Goal: Task Accomplishment & Management: Manage account settings

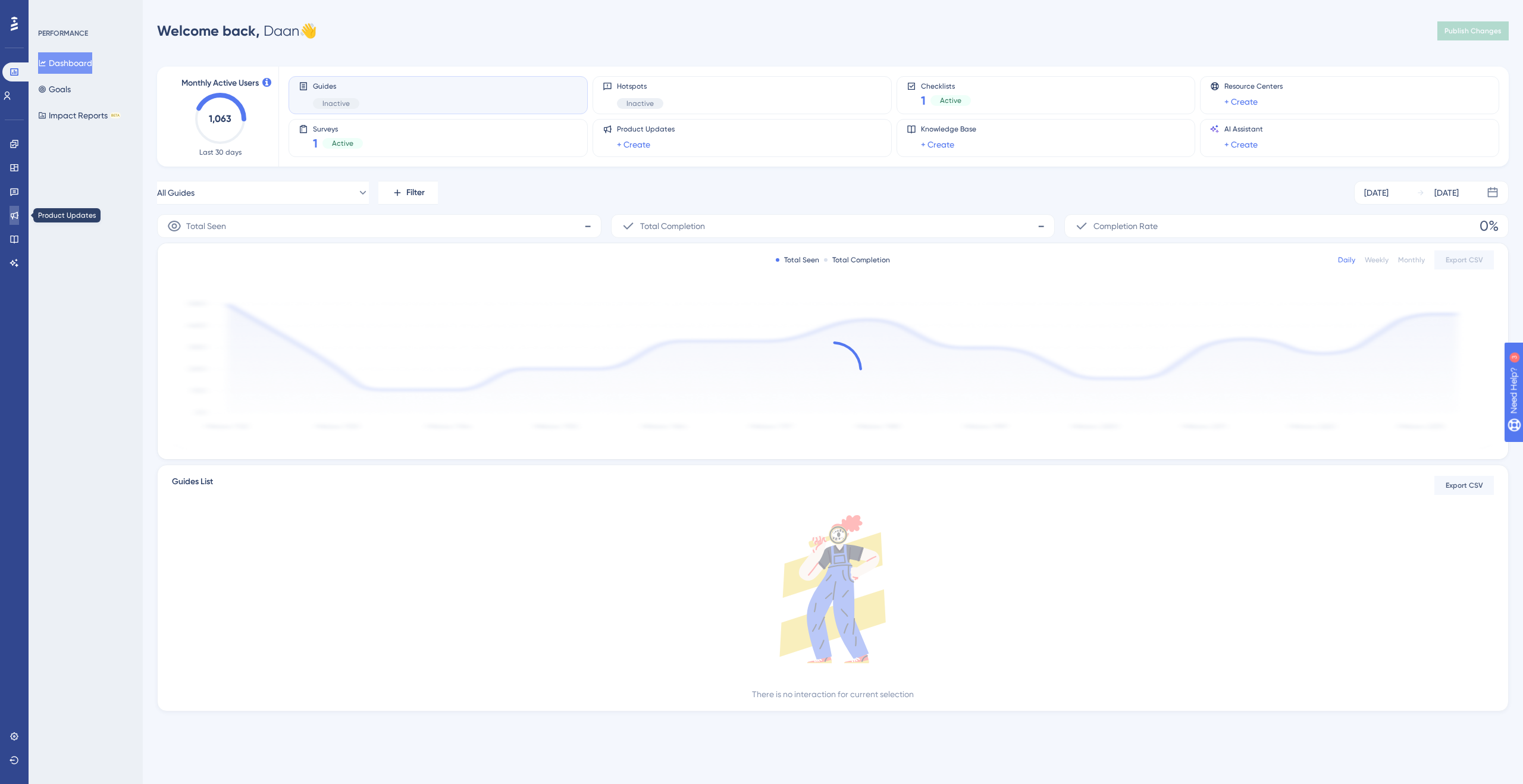
click at [17, 211] on icon at bounding box center [14, 215] width 10 height 10
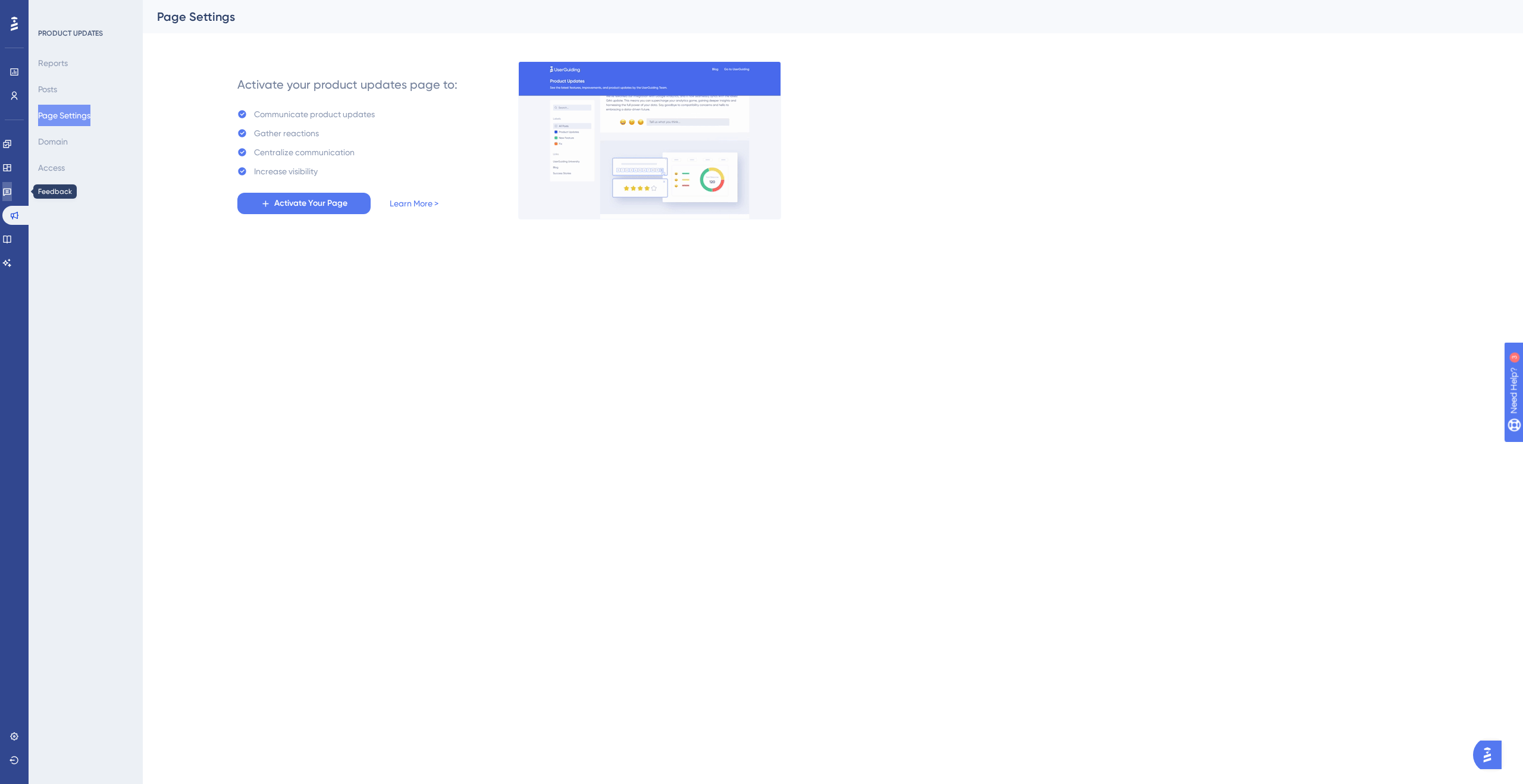
click at [12, 187] on icon at bounding box center [7, 191] width 10 height 10
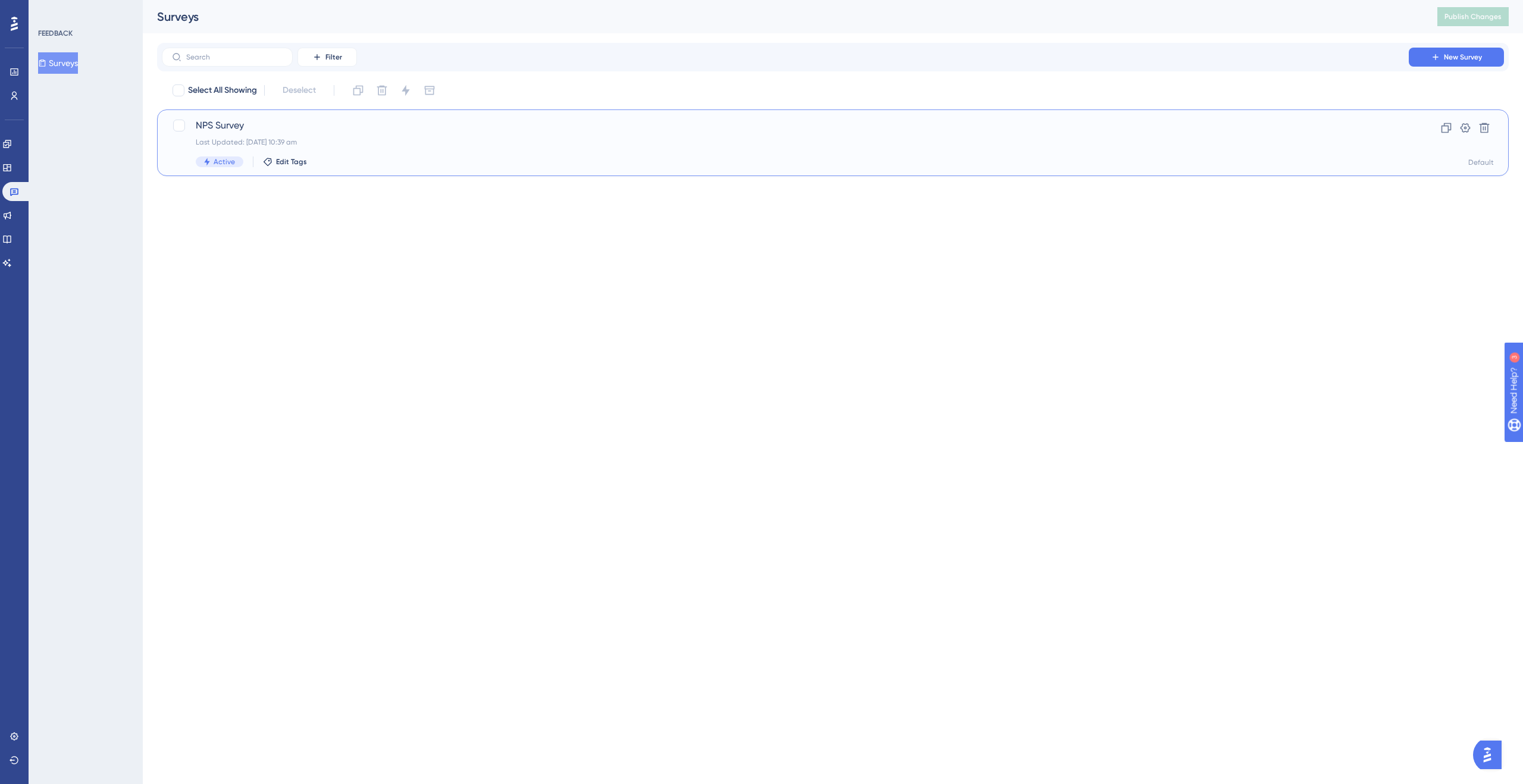
click at [393, 152] on div "NPS Survey Last Updated: 22 Sept 2025 10:39 am Active Edit Tags" at bounding box center [785, 143] width 1179 height 49
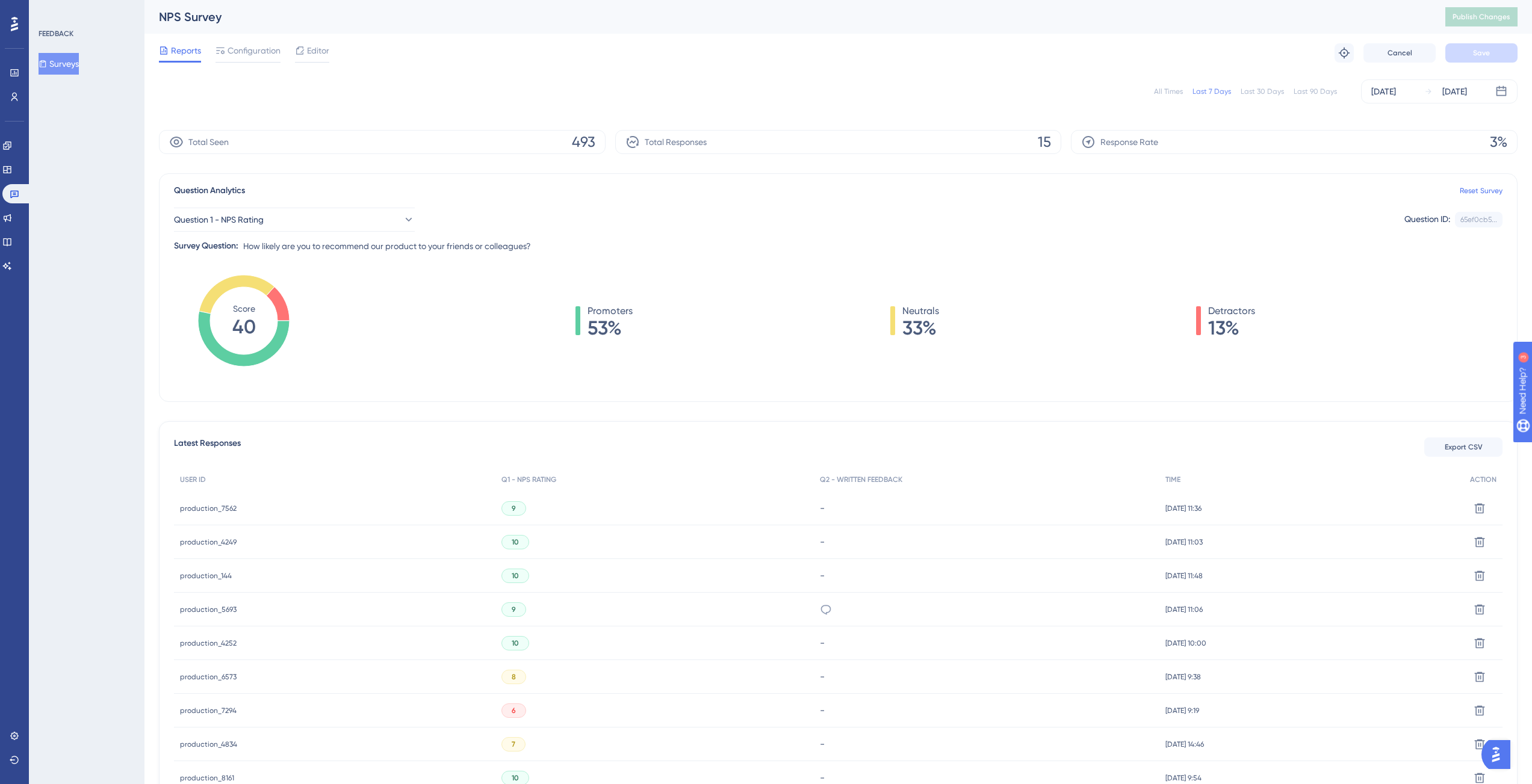
click at [223, 507] on span "production_7562" at bounding box center [208, 509] width 56 height 10
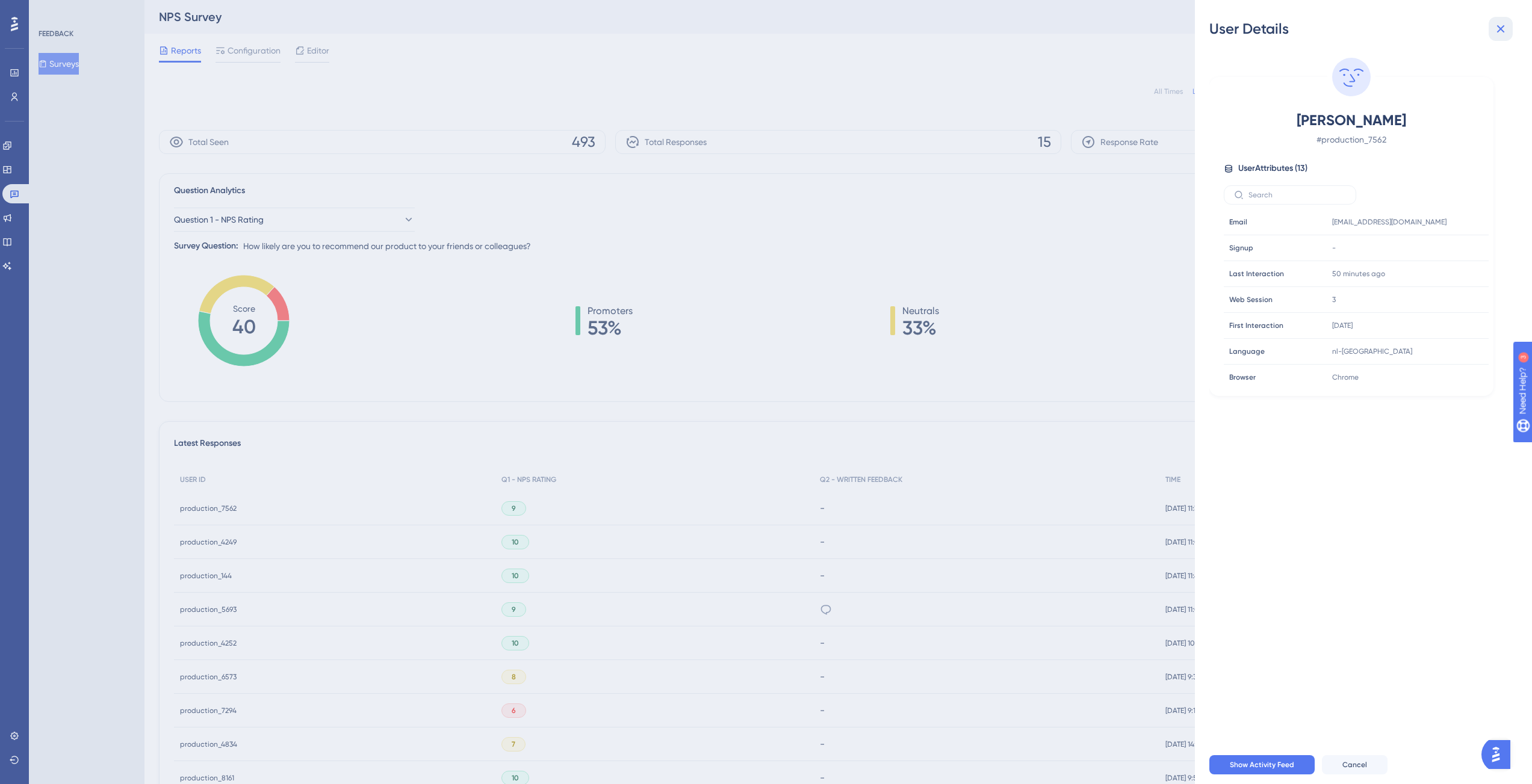
click at [1504, 23] on icon at bounding box center [1501, 29] width 15 height 15
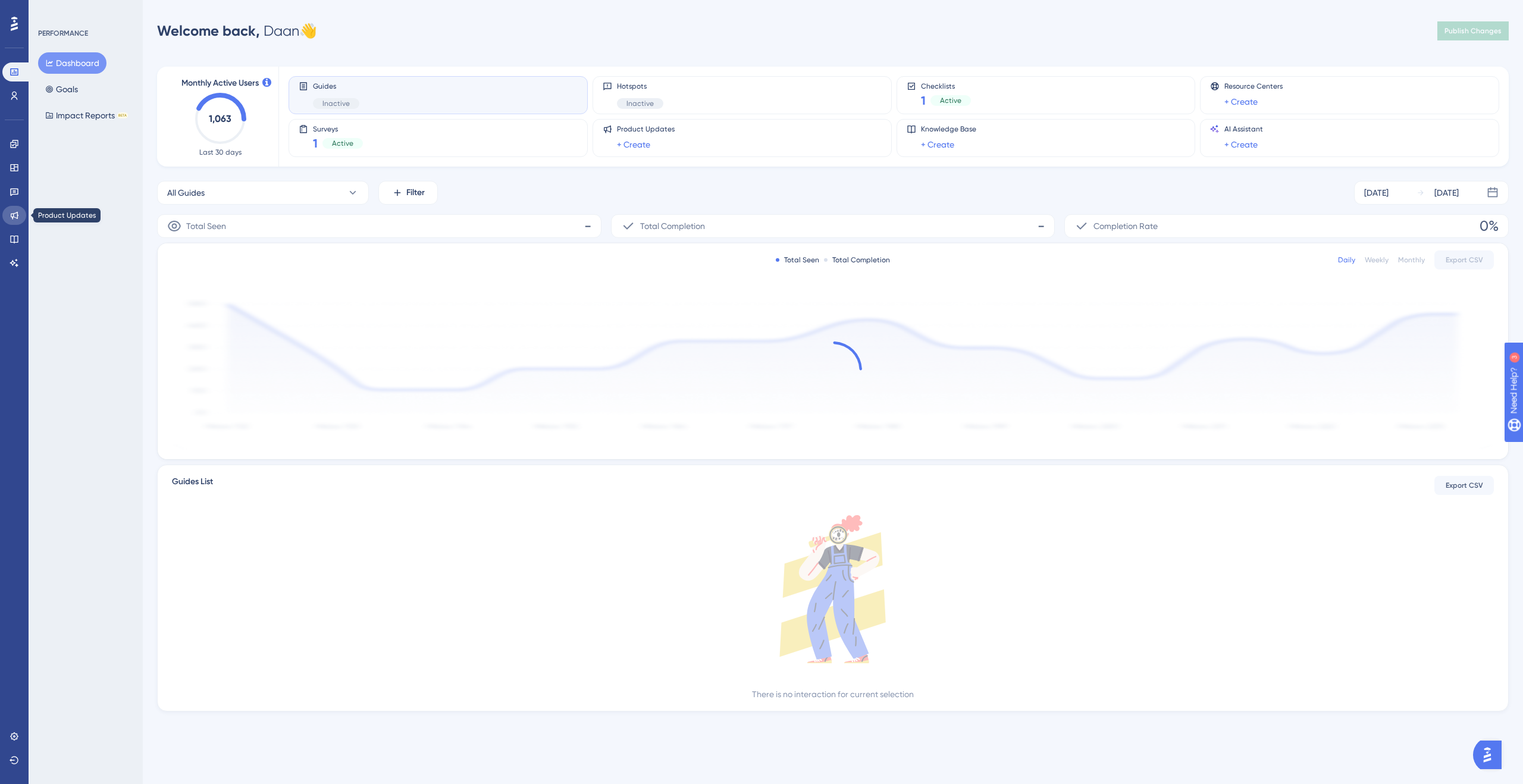
click at [10, 219] on icon at bounding box center [14, 215] width 10 height 10
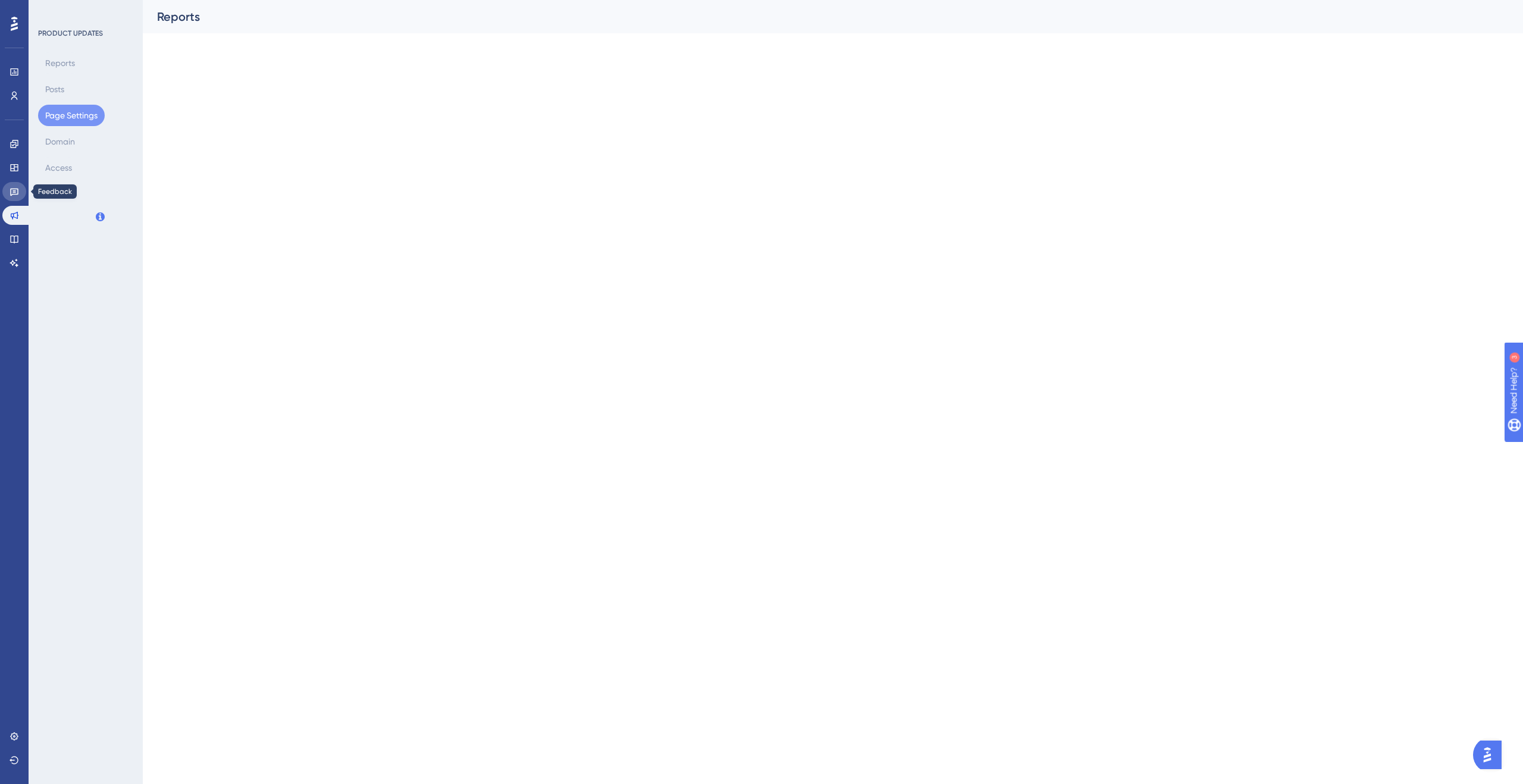
click at [14, 194] on icon at bounding box center [14, 191] width 10 height 10
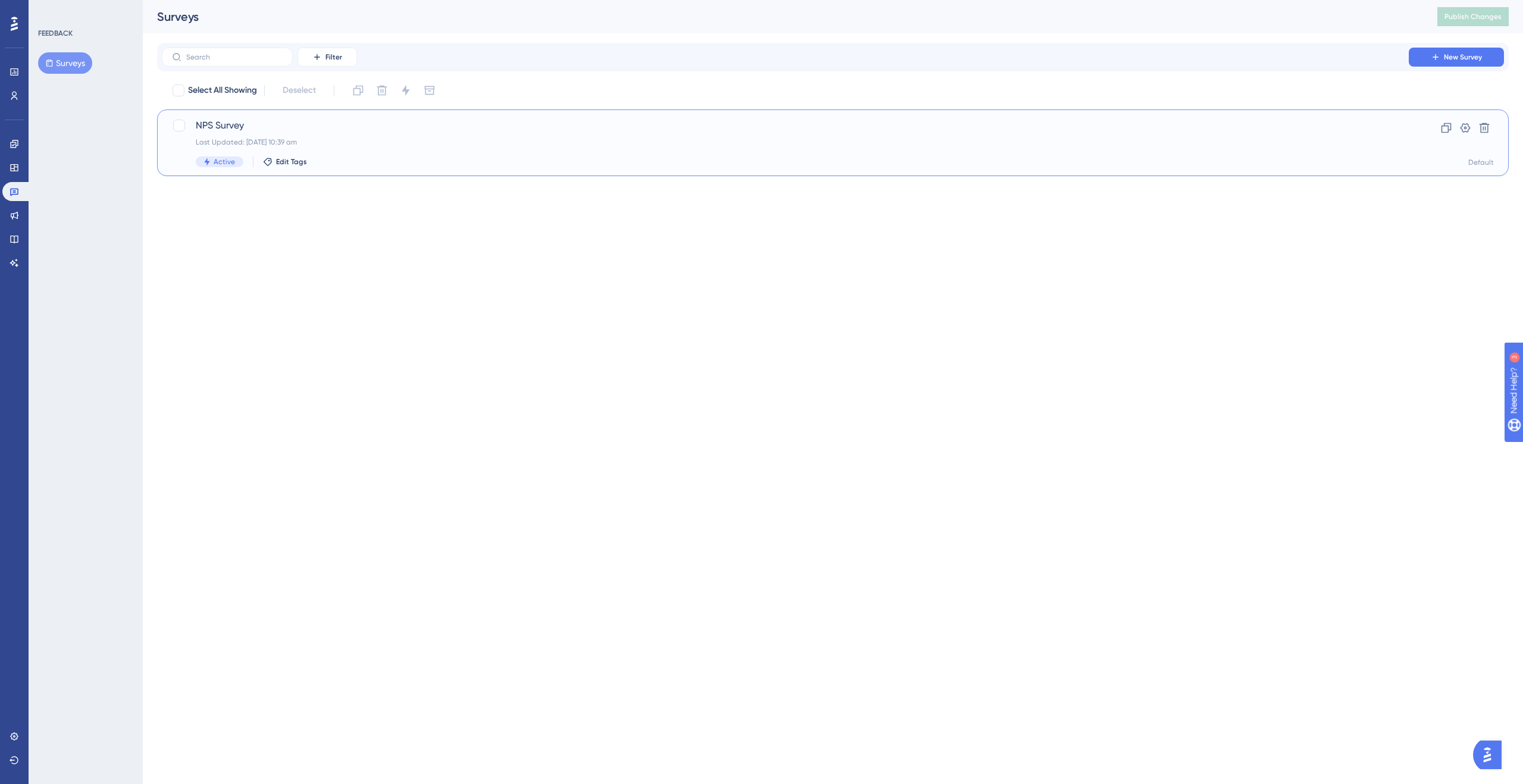
click at [364, 160] on div "Active Edit Tags" at bounding box center [785, 162] width 1179 height 10
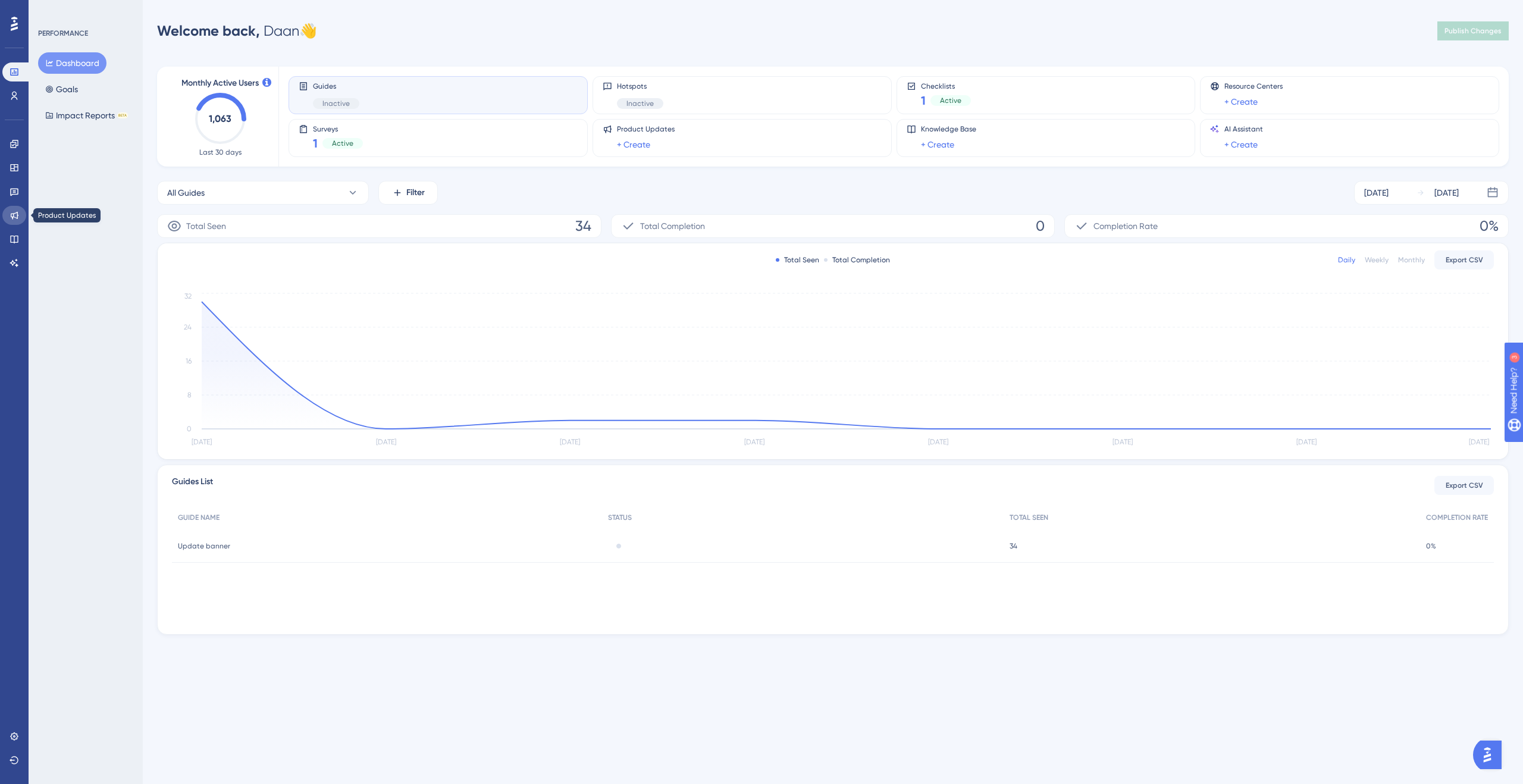
click at [11, 212] on icon at bounding box center [14, 215] width 10 height 10
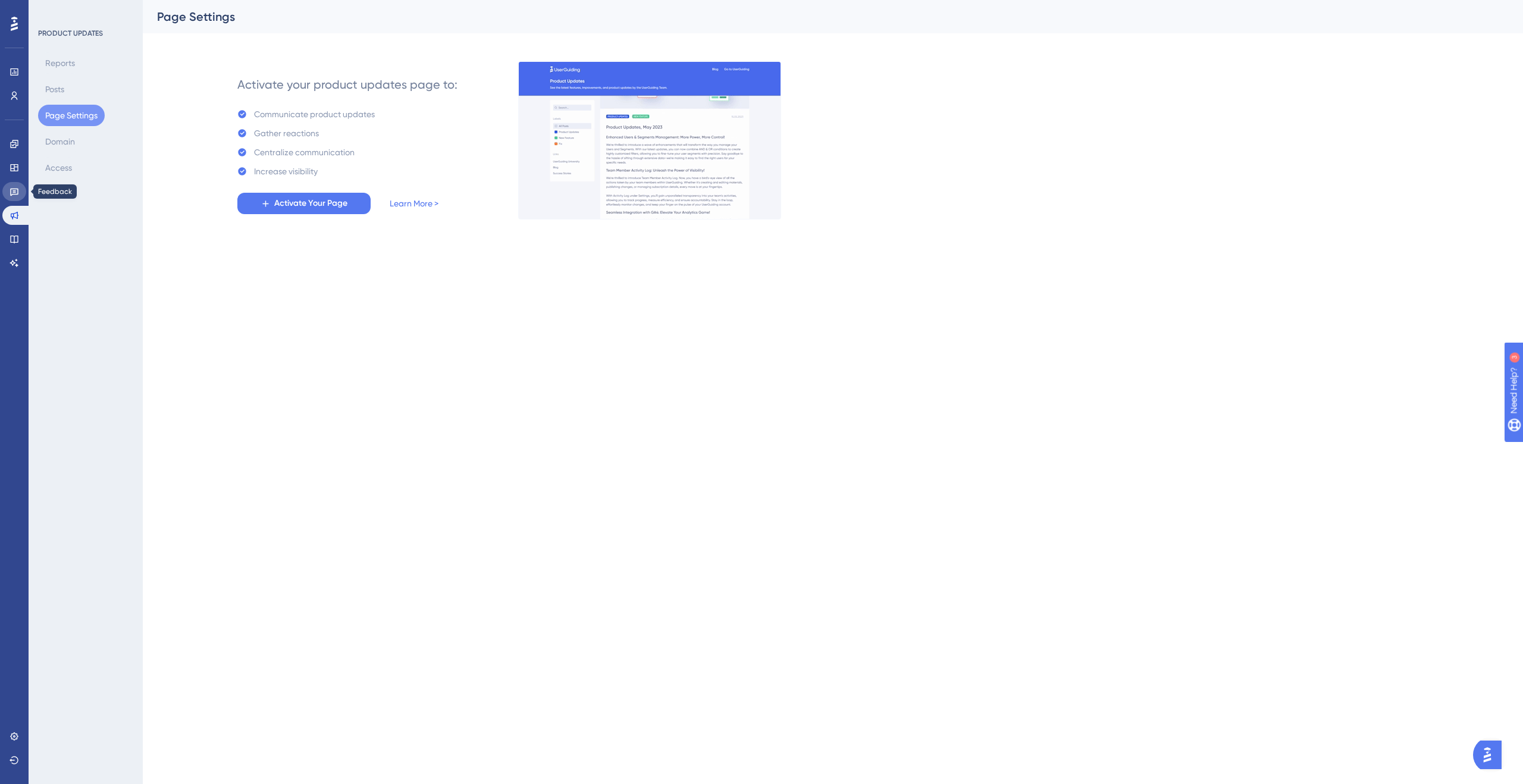
click at [22, 196] on link at bounding box center [14, 191] width 24 height 19
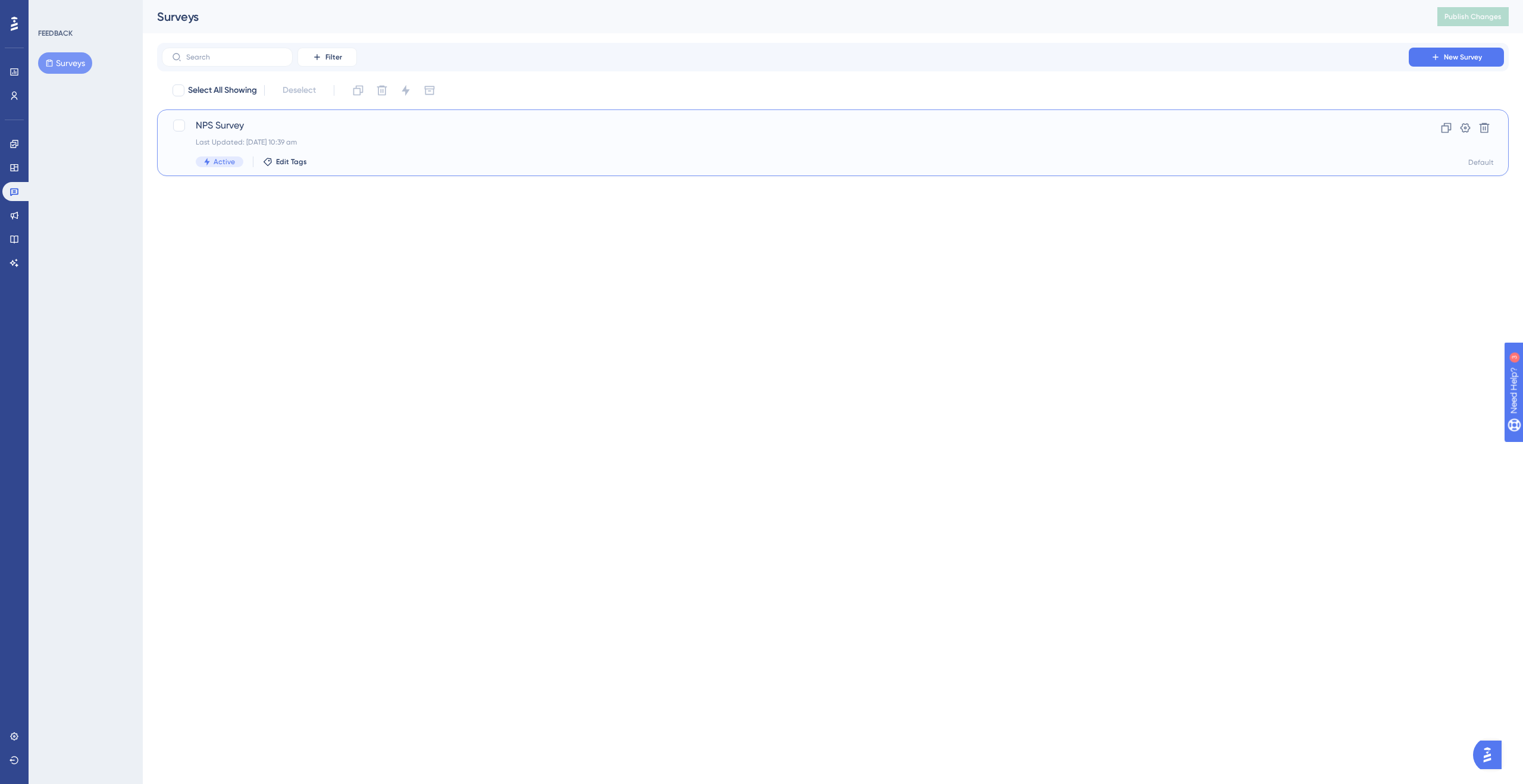
click at [229, 132] on div "NPS Survey Last Updated: 22 Sept 2025 10:39 am Active Edit Tags" at bounding box center [785, 143] width 1179 height 49
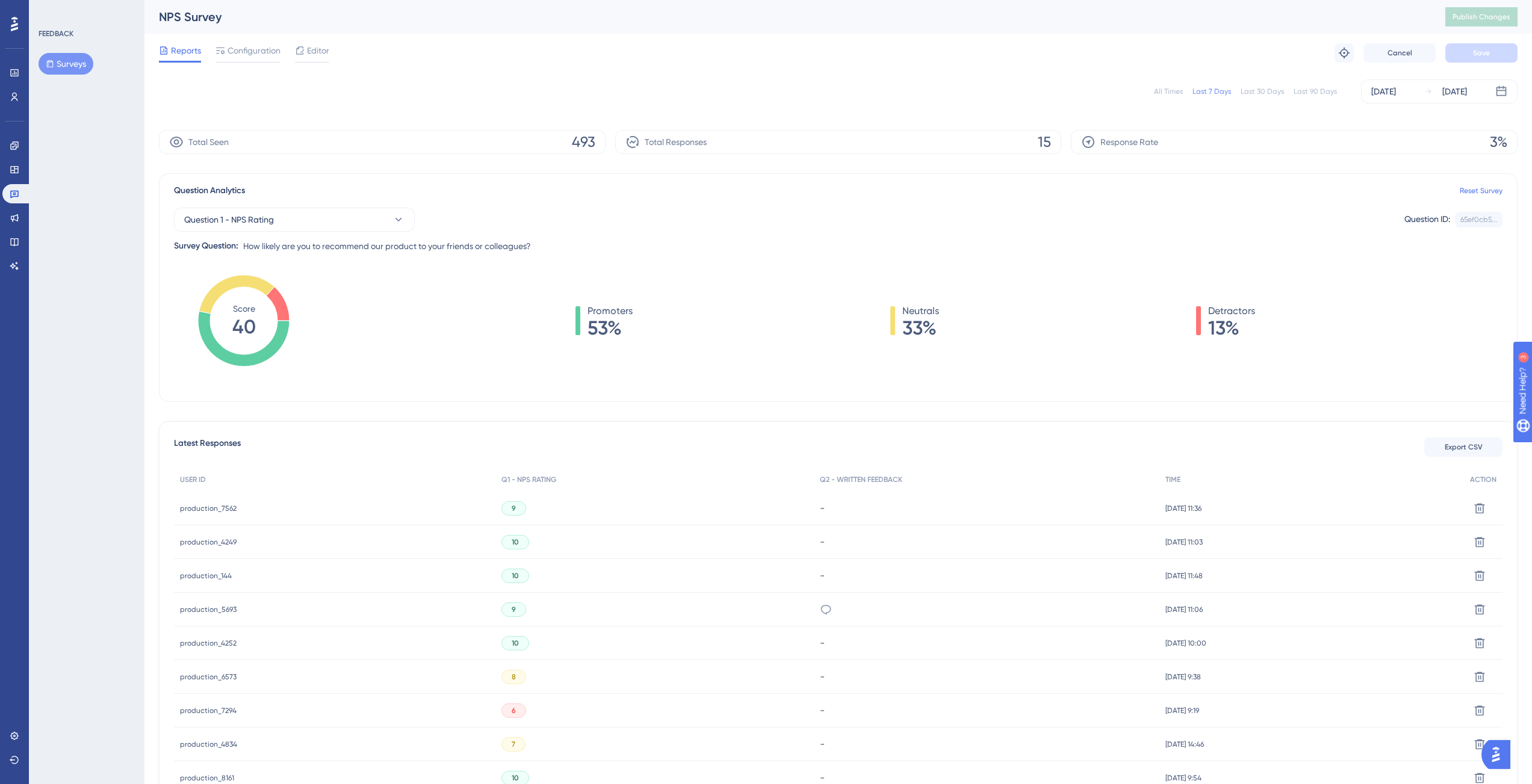
click at [229, 509] on span "production_7562" at bounding box center [208, 509] width 56 height 10
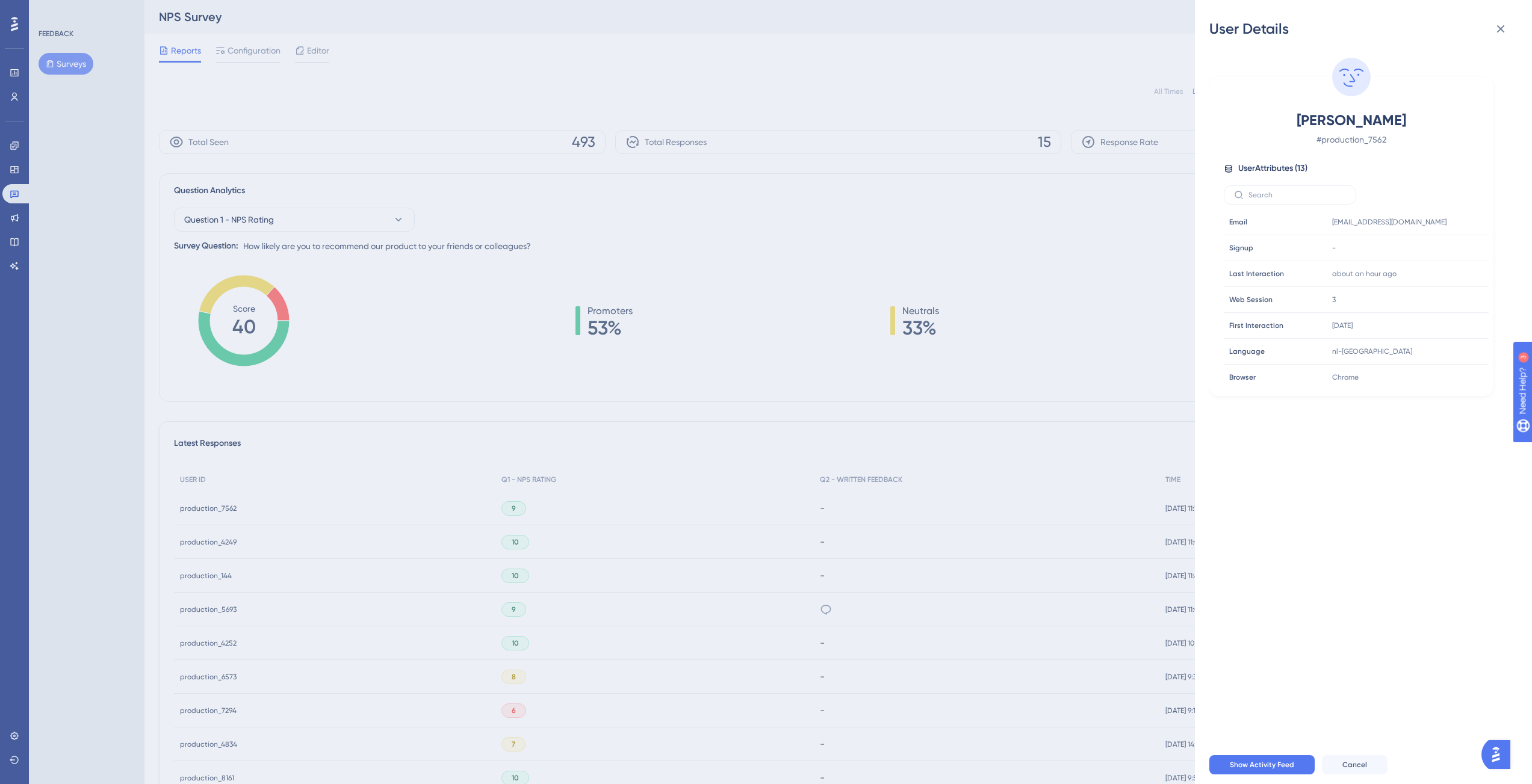
click at [303, 483] on div "User Details Oscar Calkoen # production_7562 User Attributes ( 13 ) Email Email…" at bounding box center [766, 392] width 1532 height 784
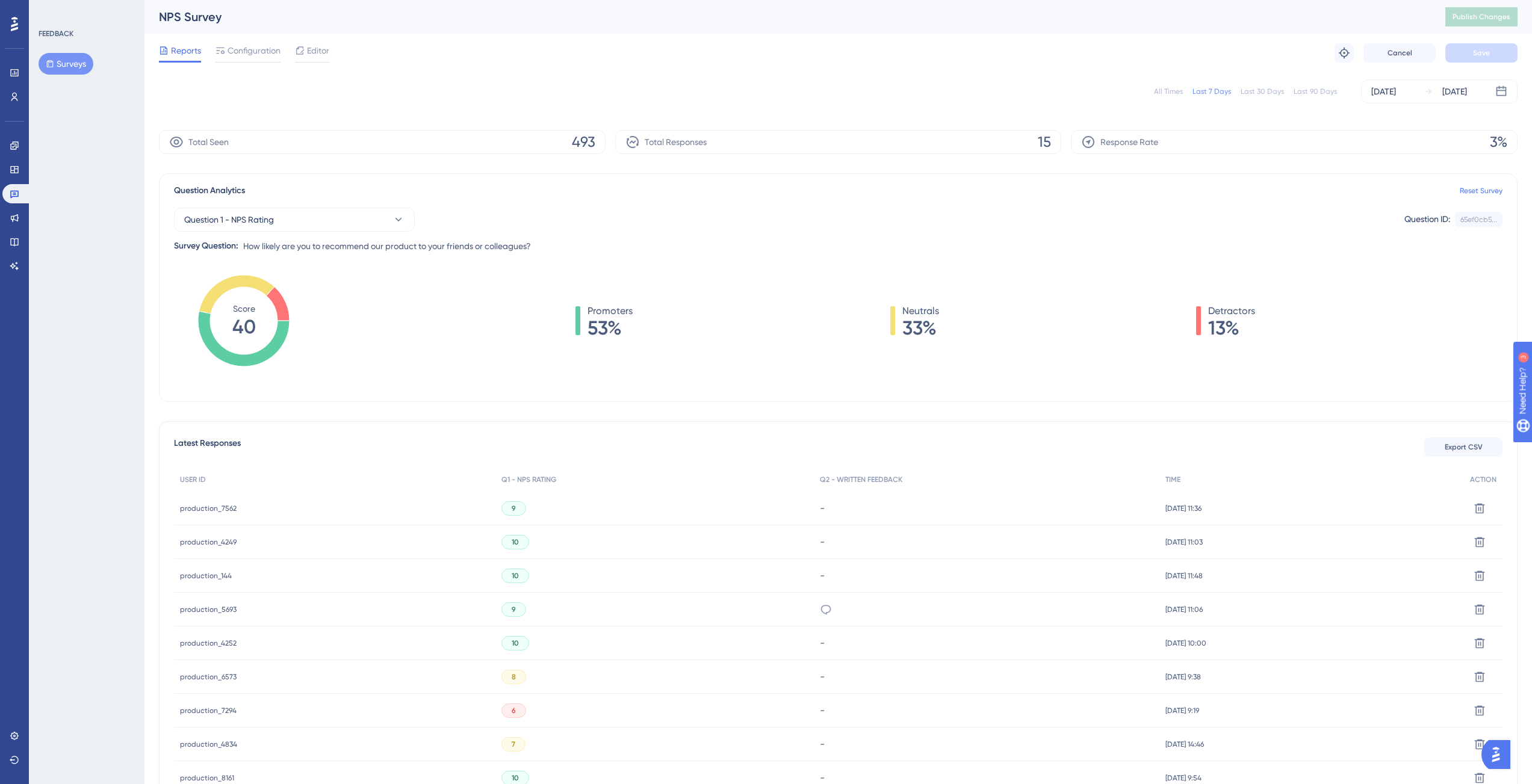
click at [205, 542] on span "production_4249" at bounding box center [208, 542] width 56 height 10
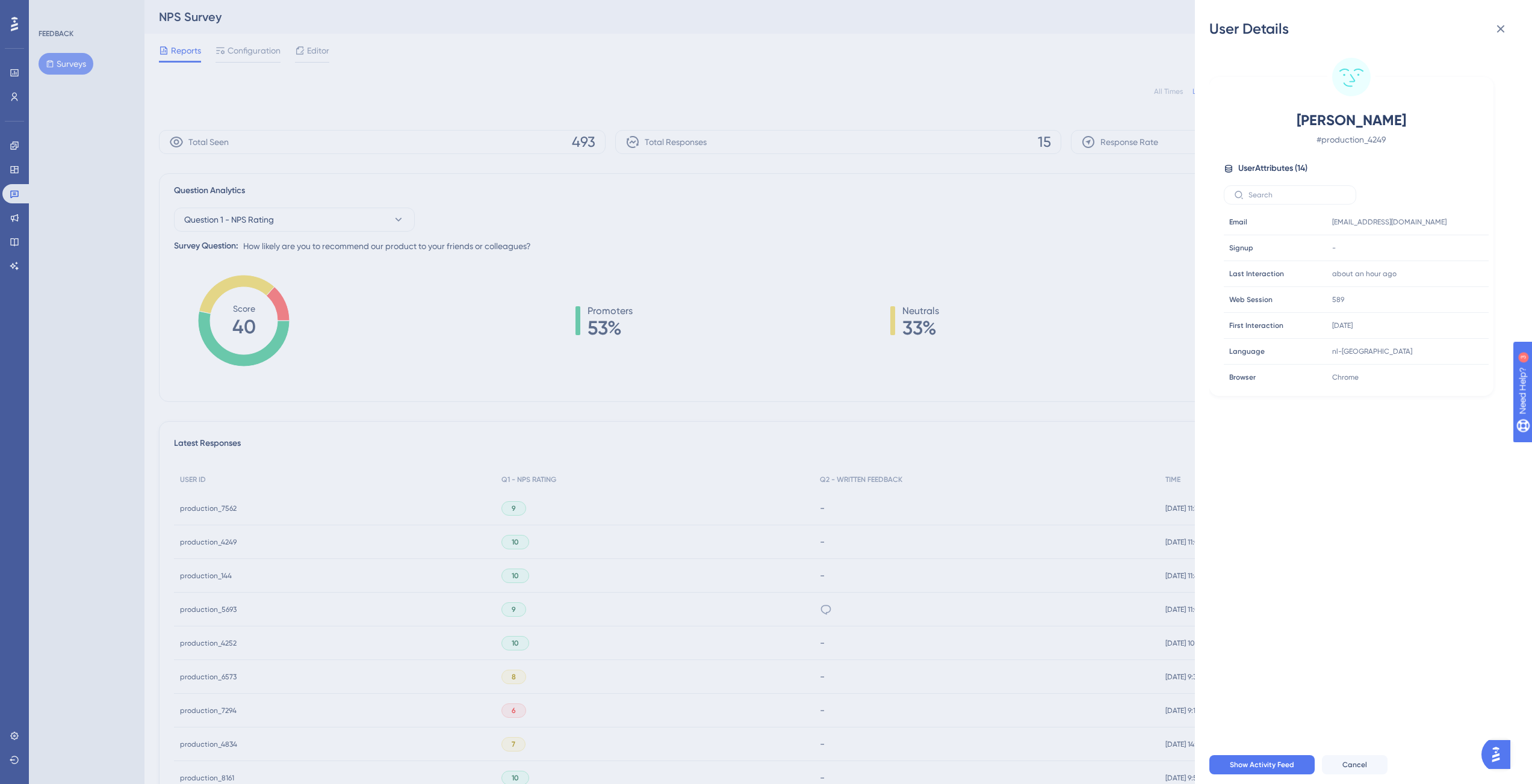
click at [470, 360] on div "User Details Tianie Michiels # production_4249 User Attributes ( 14 ) Email Ema…" at bounding box center [766, 392] width 1532 height 784
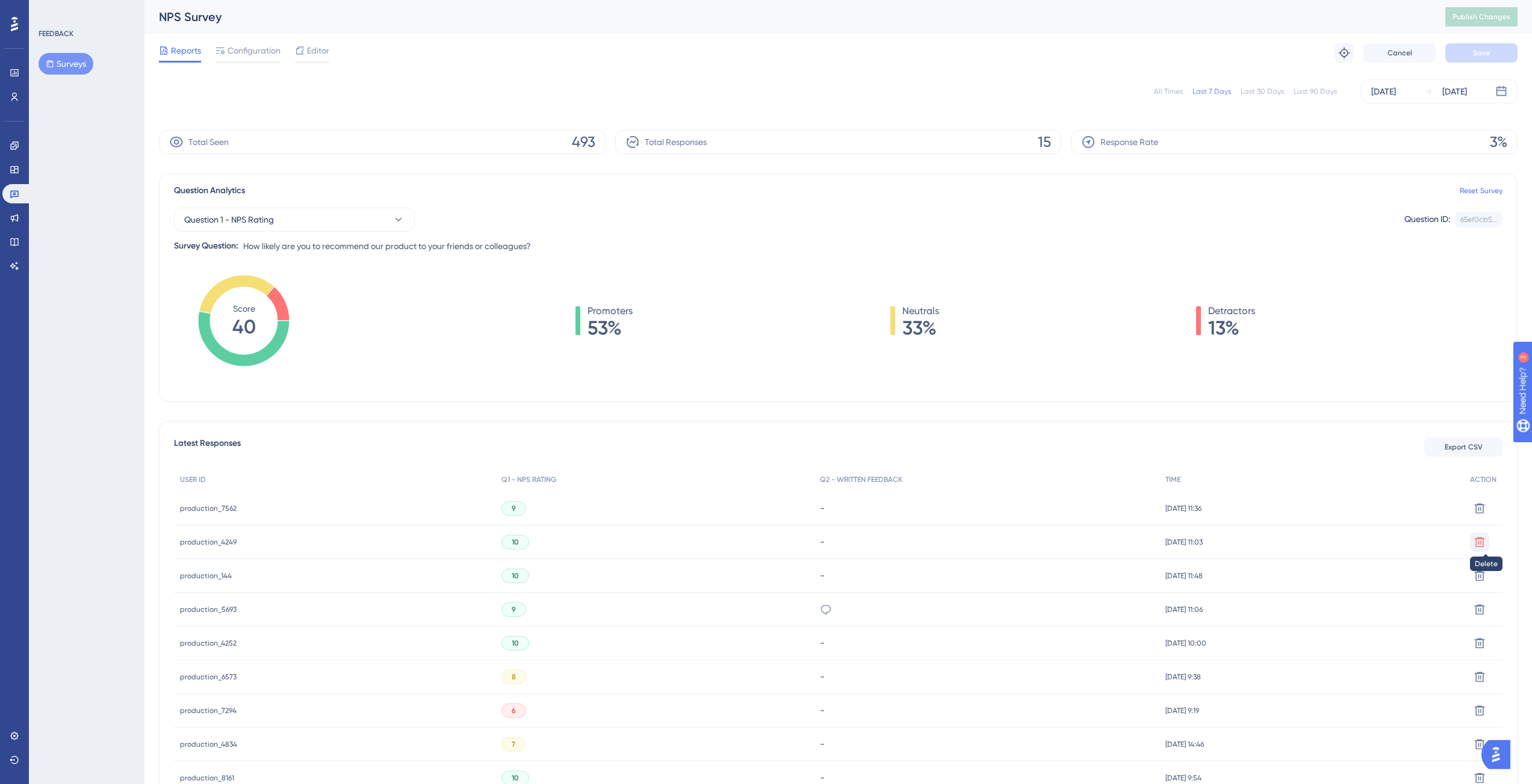
click at [1478, 544] on icon at bounding box center [1480, 542] width 12 height 12
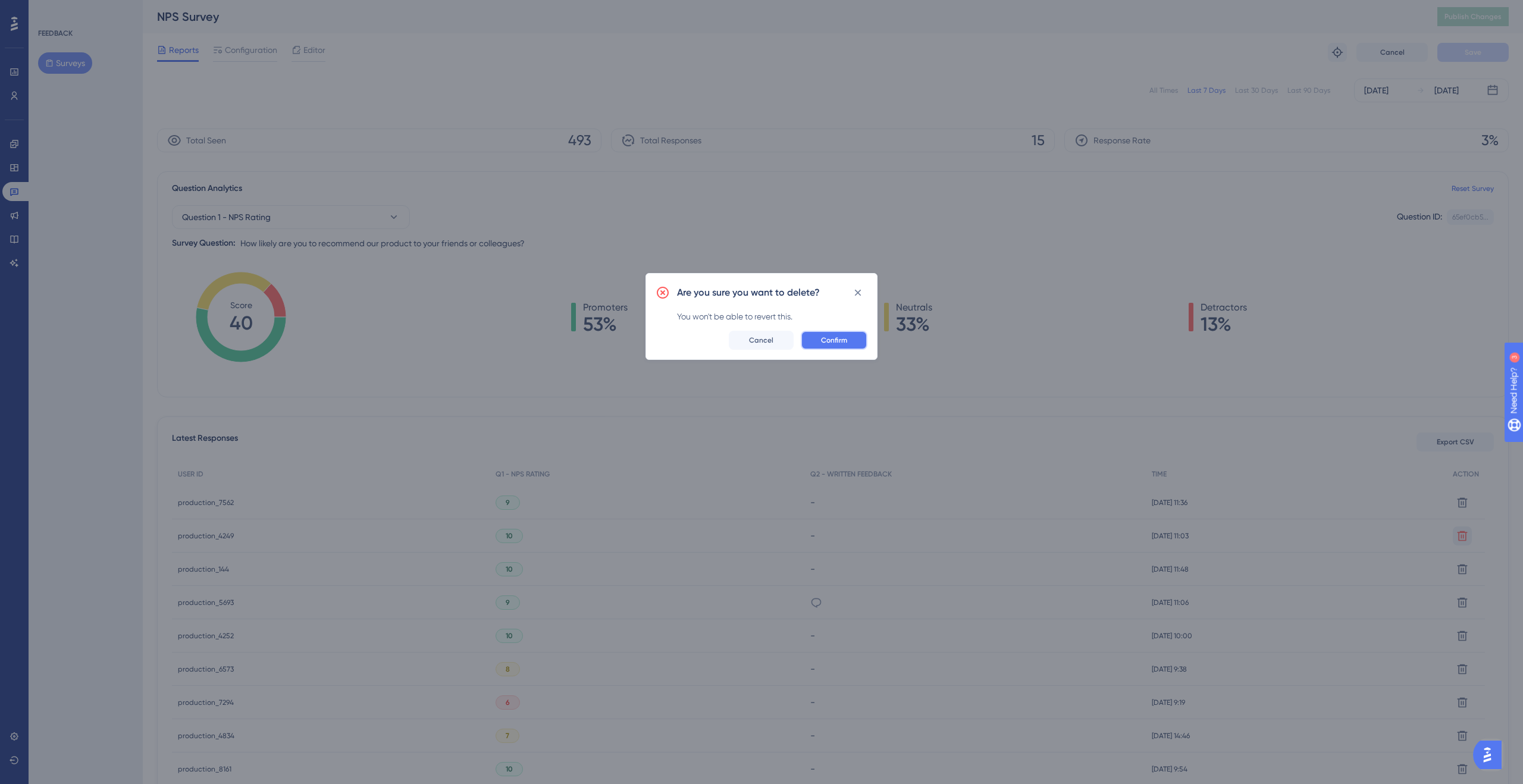
click at [821, 333] on button "Confirm" at bounding box center [834, 340] width 67 height 19
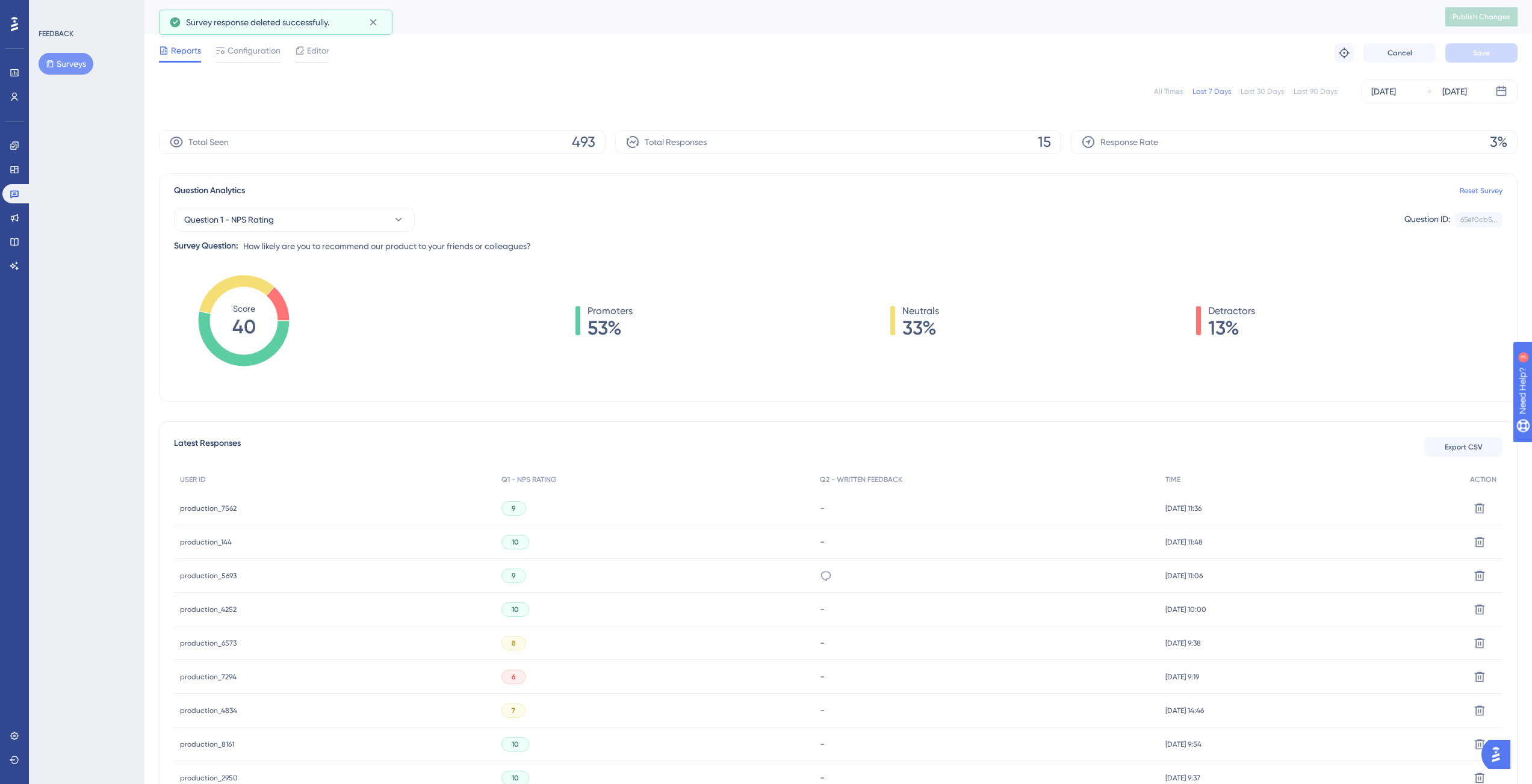
click at [218, 541] on span "production_144" at bounding box center [206, 542] width 52 height 10
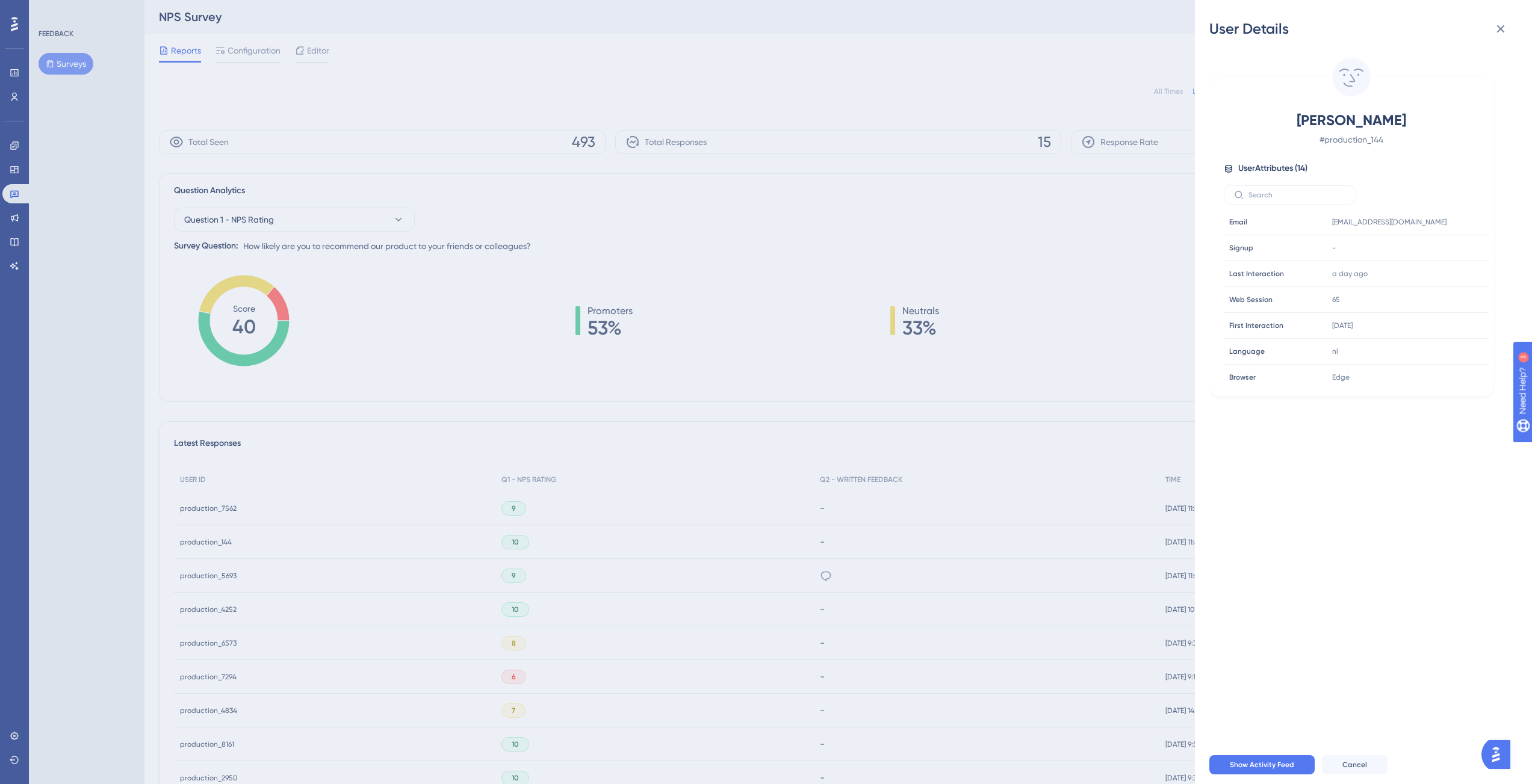
click at [490, 354] on div "User Details Jo De Wel # production_144 User Attributes ( 14 ) Email Email jo.d…" at bounding box center [766, 392] width 1532 height 784
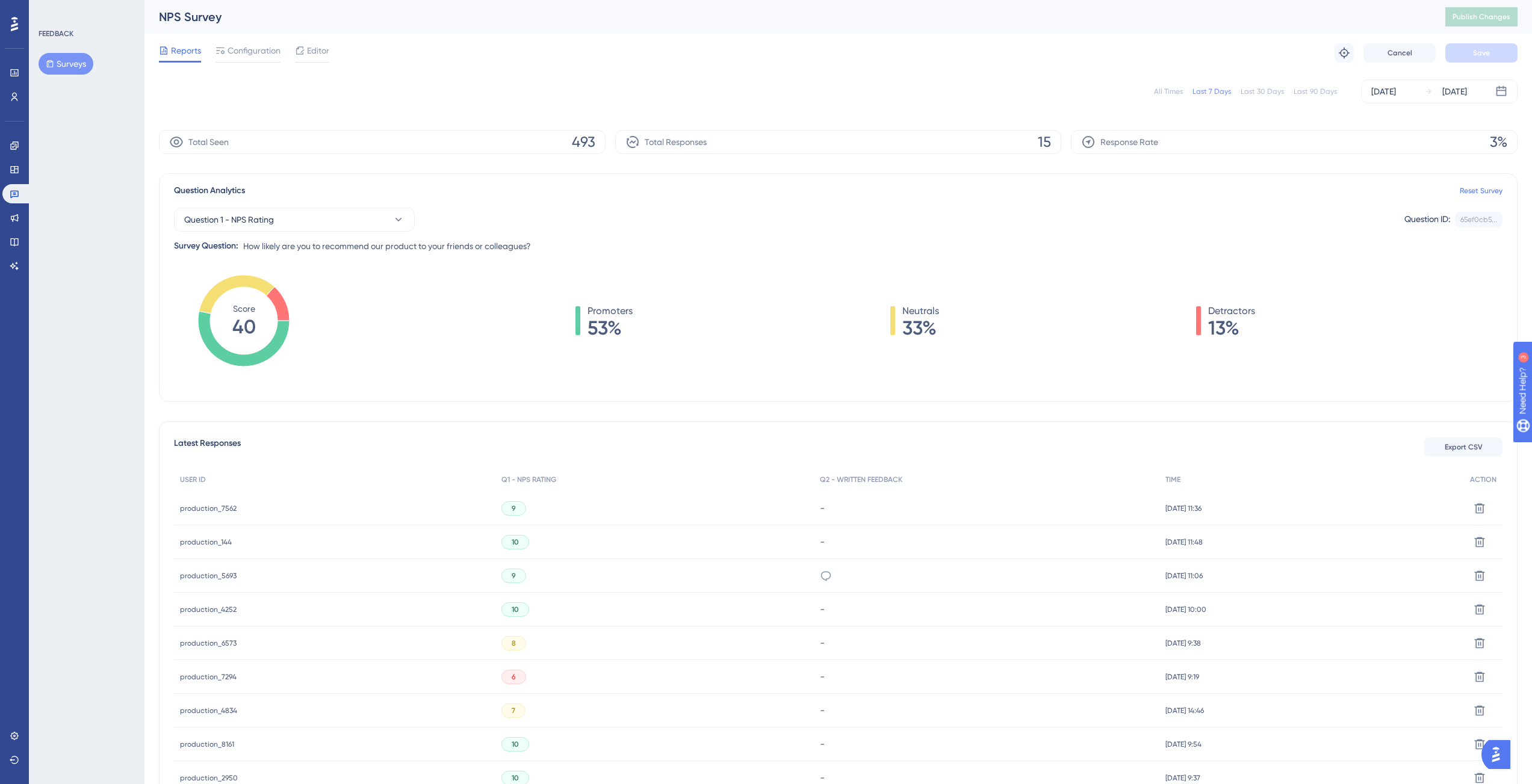
click at [211, 573] on span "production_5693" at bounding box center [208, 576] width 56 height 10
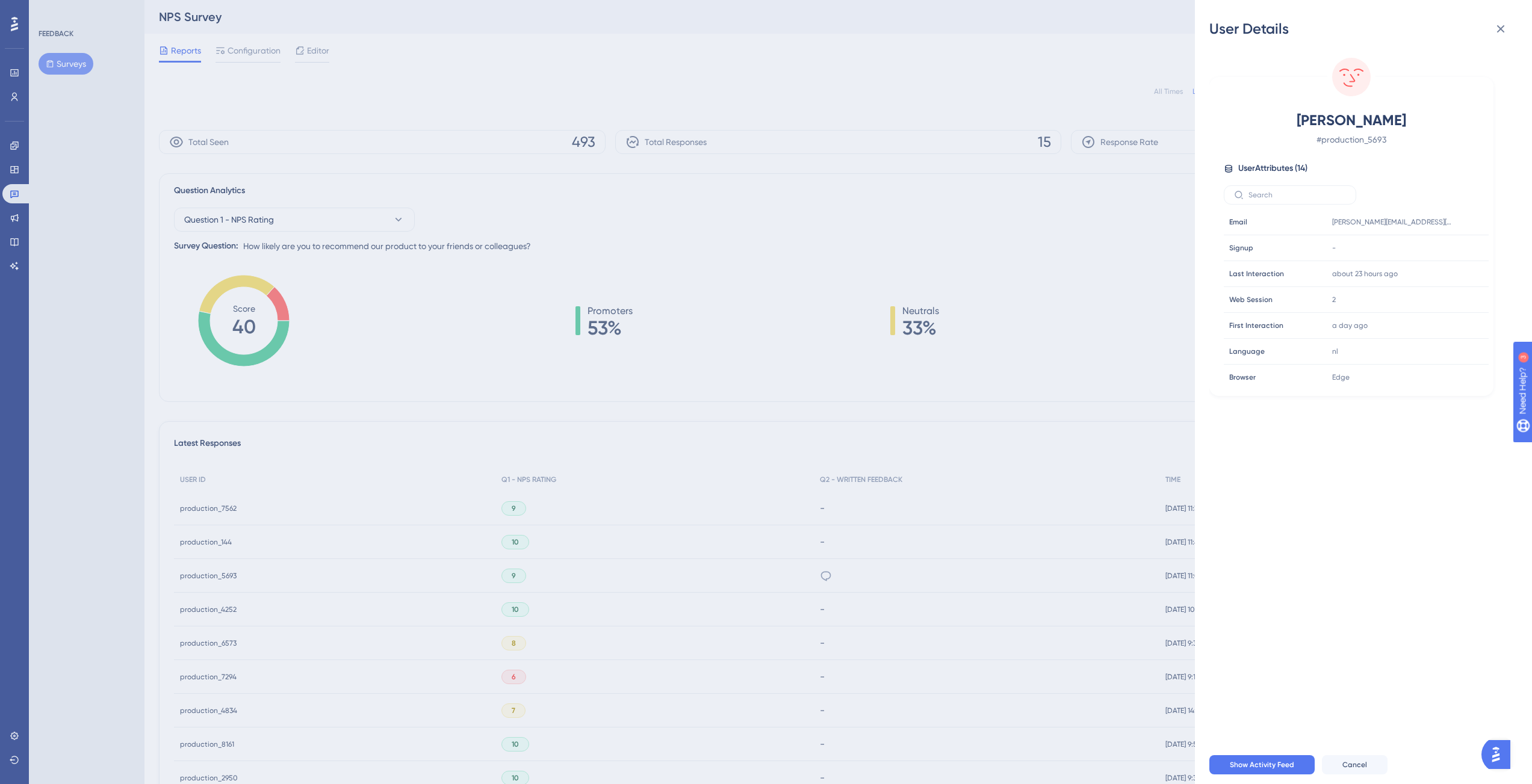
click at [492, 333] on div "User Details Aaron Jenner # production_5693 User Attributes ( 14 ) Email Email …" at bounding box center [766, 392] width 1532 height 784
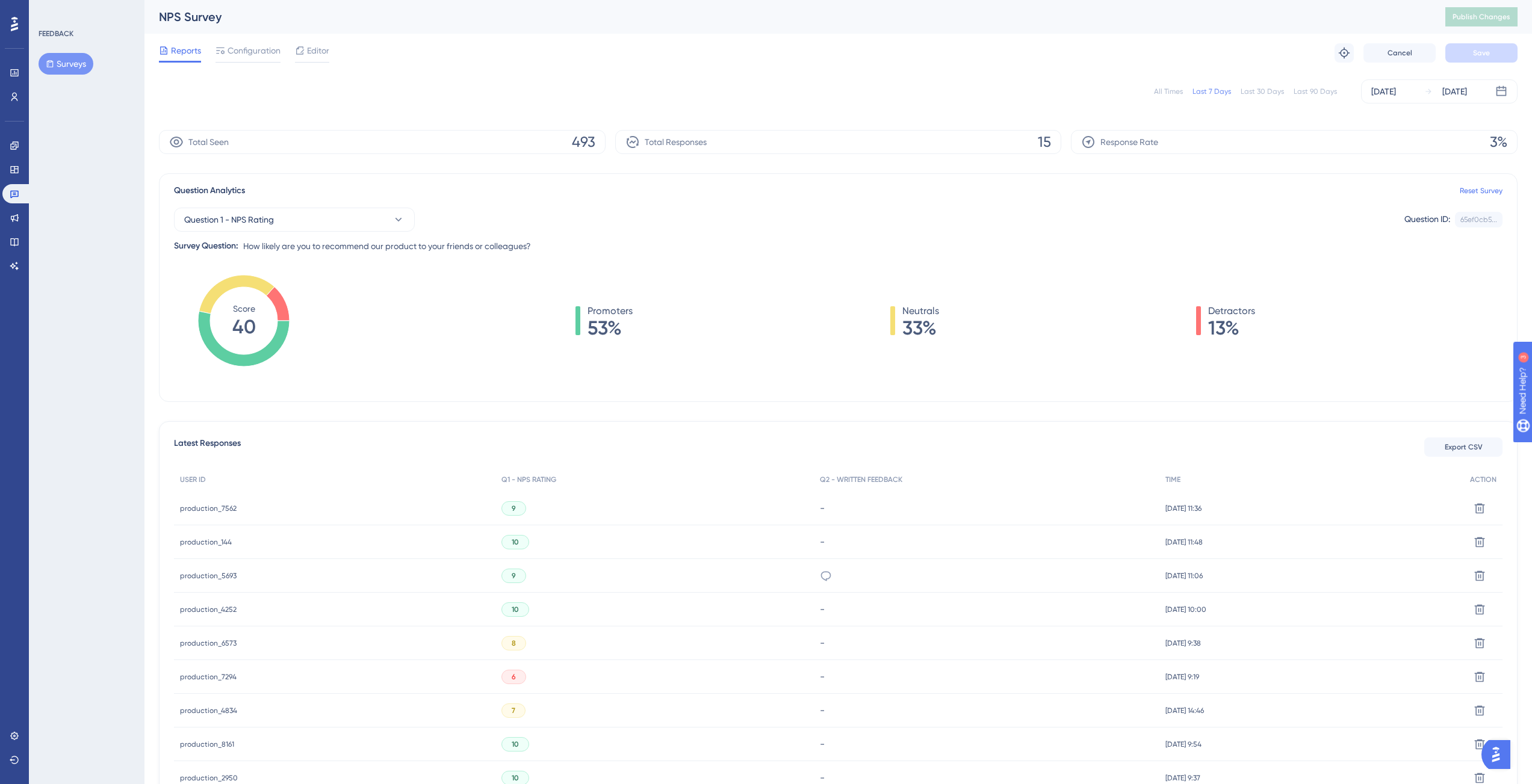
click at [202, 614] on div "production_4252 production_4252" at bounding box center [208, 609] width 56 height 34
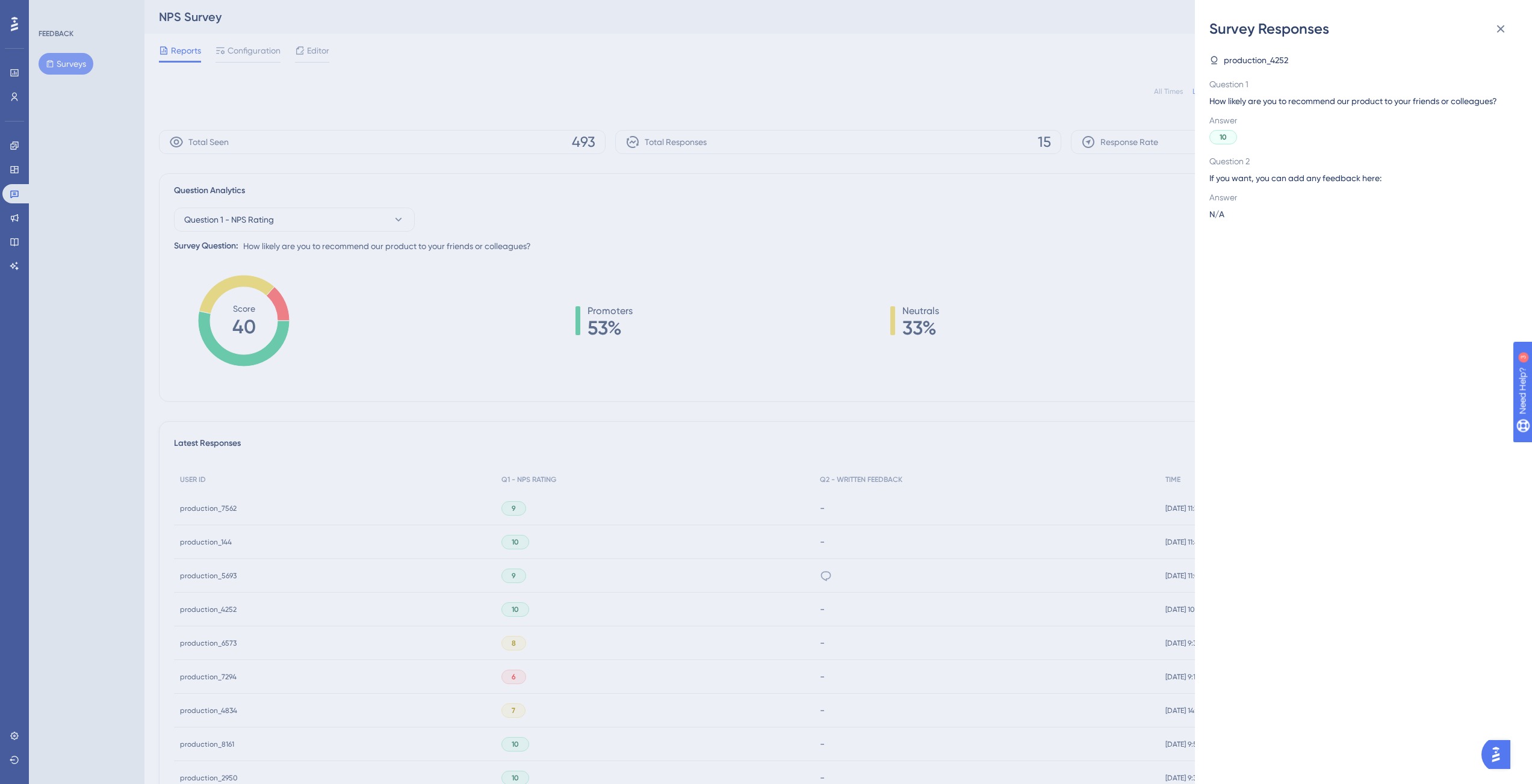
drag, startPoint x: 438, startPoint y: 466, endPoint x: 364, endPoint y: 510, distance: 86.1
click at [438, 466] on div "Survey Responses production_4252 Question 1 How likely are you to recommend our…" at bounding box center [766, 392] width 1532 height 784
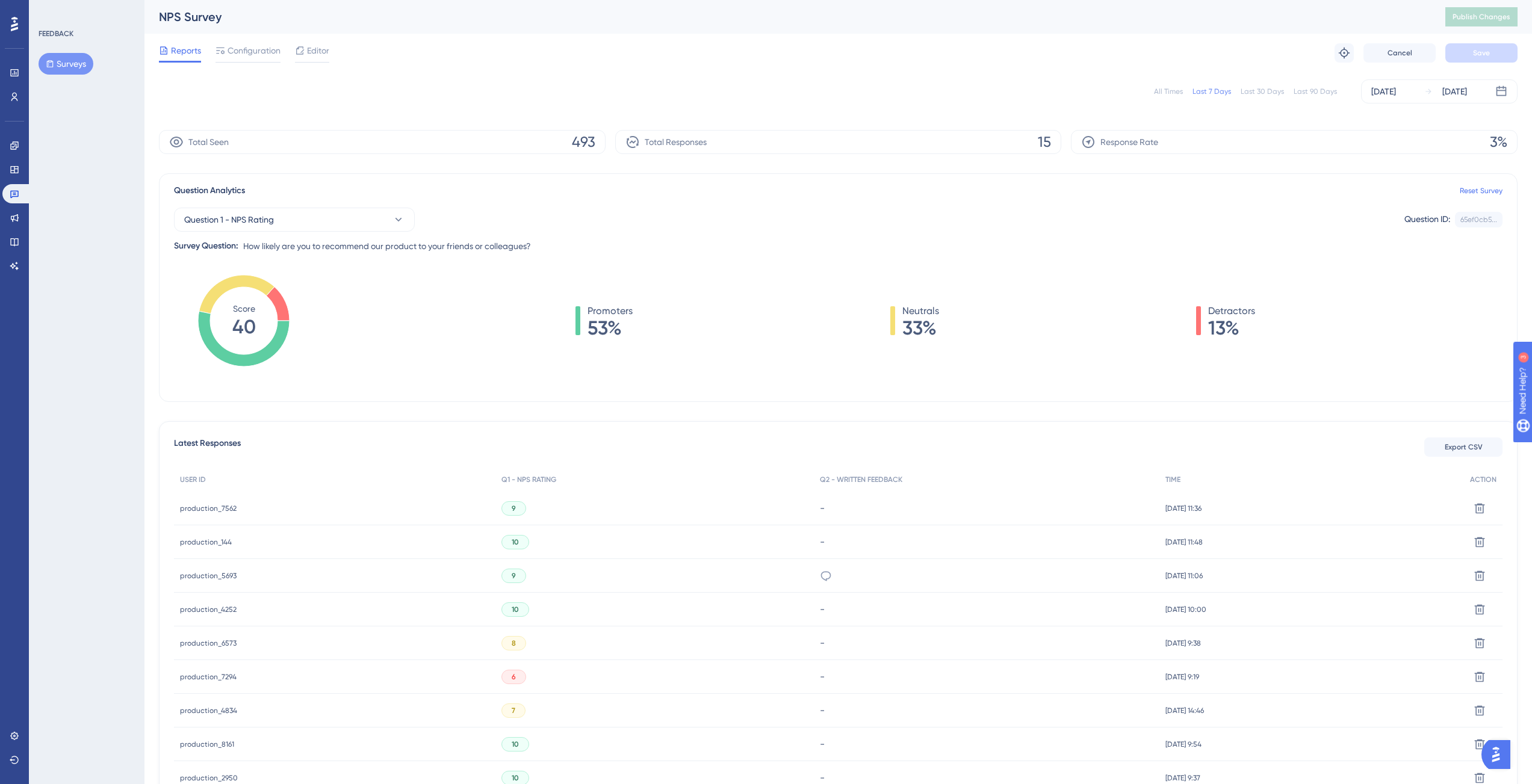
click at [207, 608] on span "production_4252" at bounding box center [208, 609] width 56 height 10
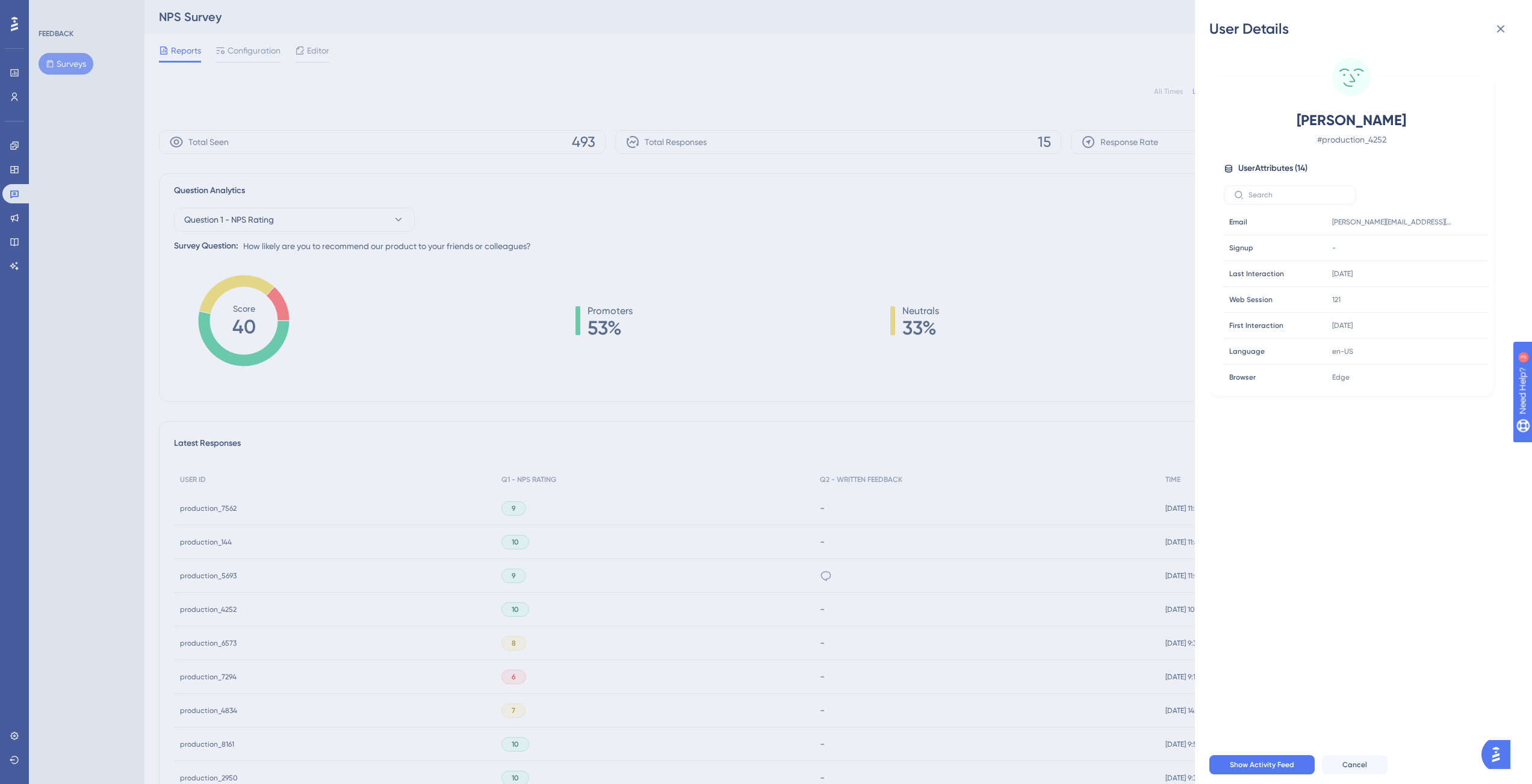
drag, startPoint x: 481, startPoint y: 395, endPoint x: 465, endPoint y: 404, distance: 18.4
click at [465, 404] on div "User Details Nina Le # production_4252 User Attributes ( 14 ) Email Email nina.…" at bounding box center [766, 392] width 1532 height 784
